Goal: Navigation & Orientation: Understand site structure

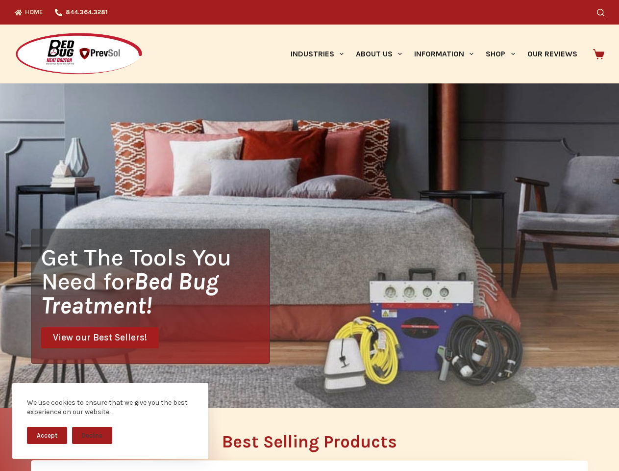
click at [309, 235] on div "Get The Tools You Need for Bed Bug Treatment! View our Best Sellers!" at bounding box center [309, 245] width 619 height 325
click at [47, 435] on button "Accept" at bounding box center [47, 435] width 40 height 17
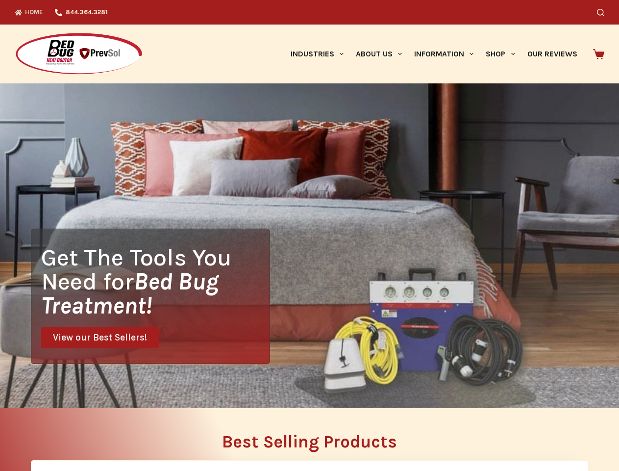
click at [92, 435] on button "Decline" at bounding box center [92, 442] width 40 height 17
click at [605, 12] on icon "Search" at bounding box center [600, 12] width 7 height 7
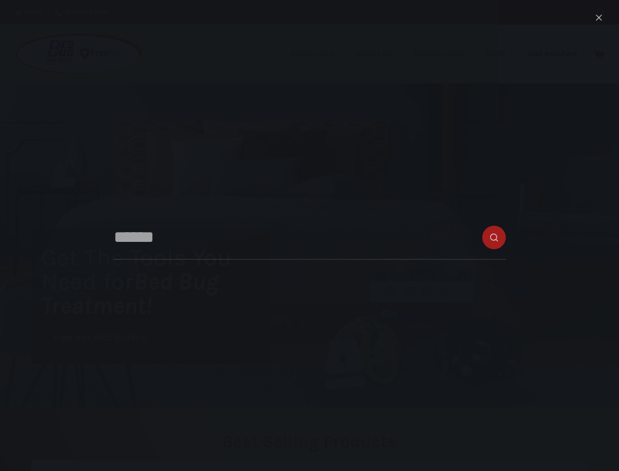
click at [321, 54] on link "Industries" at bounding box center [316, 54] width 65 height 59
click at [383, 54] on link "About Us" at bounding box center [379, 54] width 58 height 59
click at [448, 54] on link "Information" at bounding box center [445, 54] width 72 height 59
click at [505, 54] on link "Shop" at bounding box center [500, 54] width 41 height 59
